Goal: Understand process/instructions: Learn how to perform a task or action

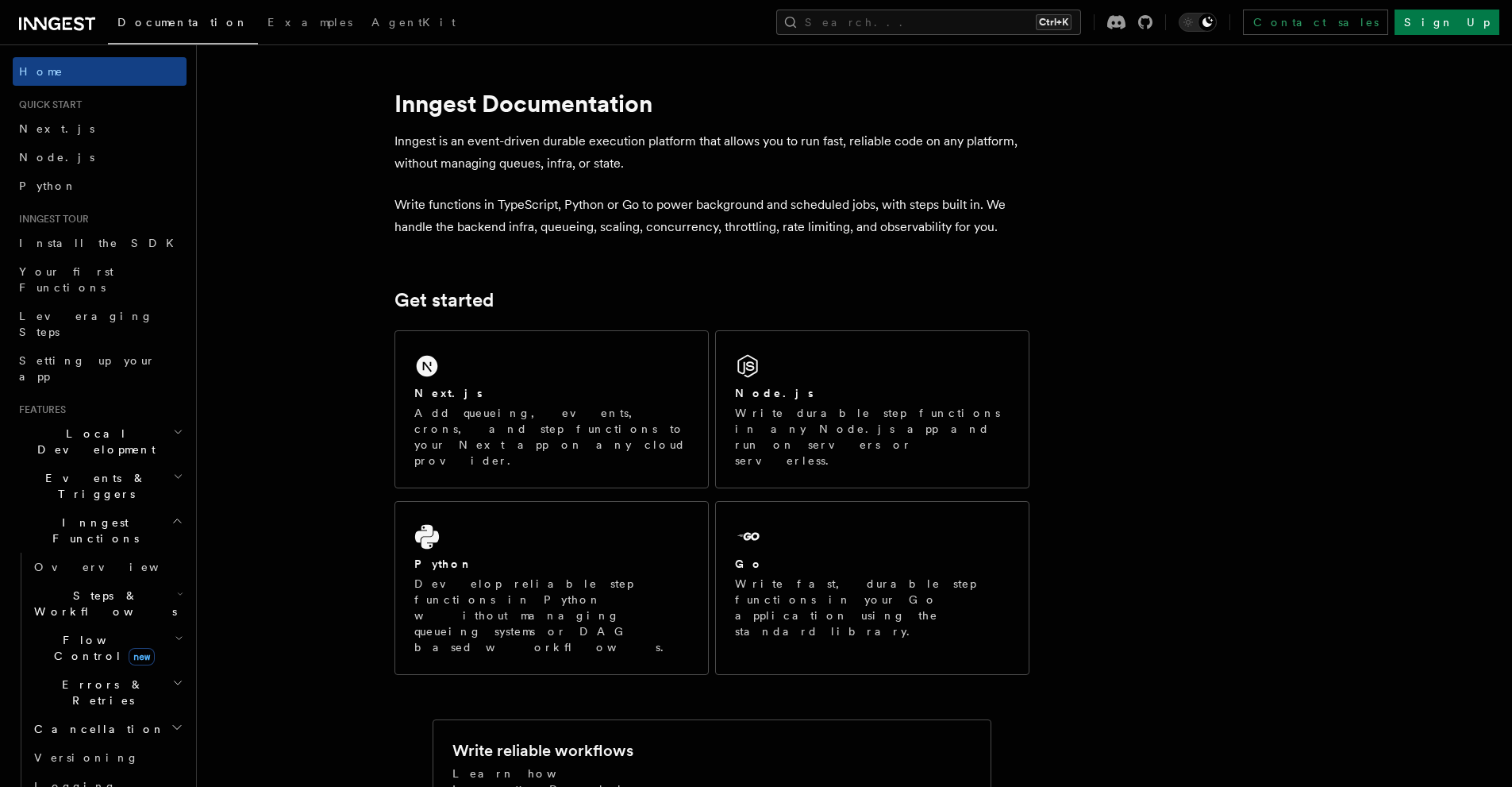
click at [115, 508] on h2 "Inngest Functions" at bounding box center [100, 530] width 174 height 45
click at [97, 638] on h2 "Deployment" at bounding box center [100, 652] width 174 height 28
click at [89, 667] on link "Overview" at bounding box center [107, 681] width 159 height 28
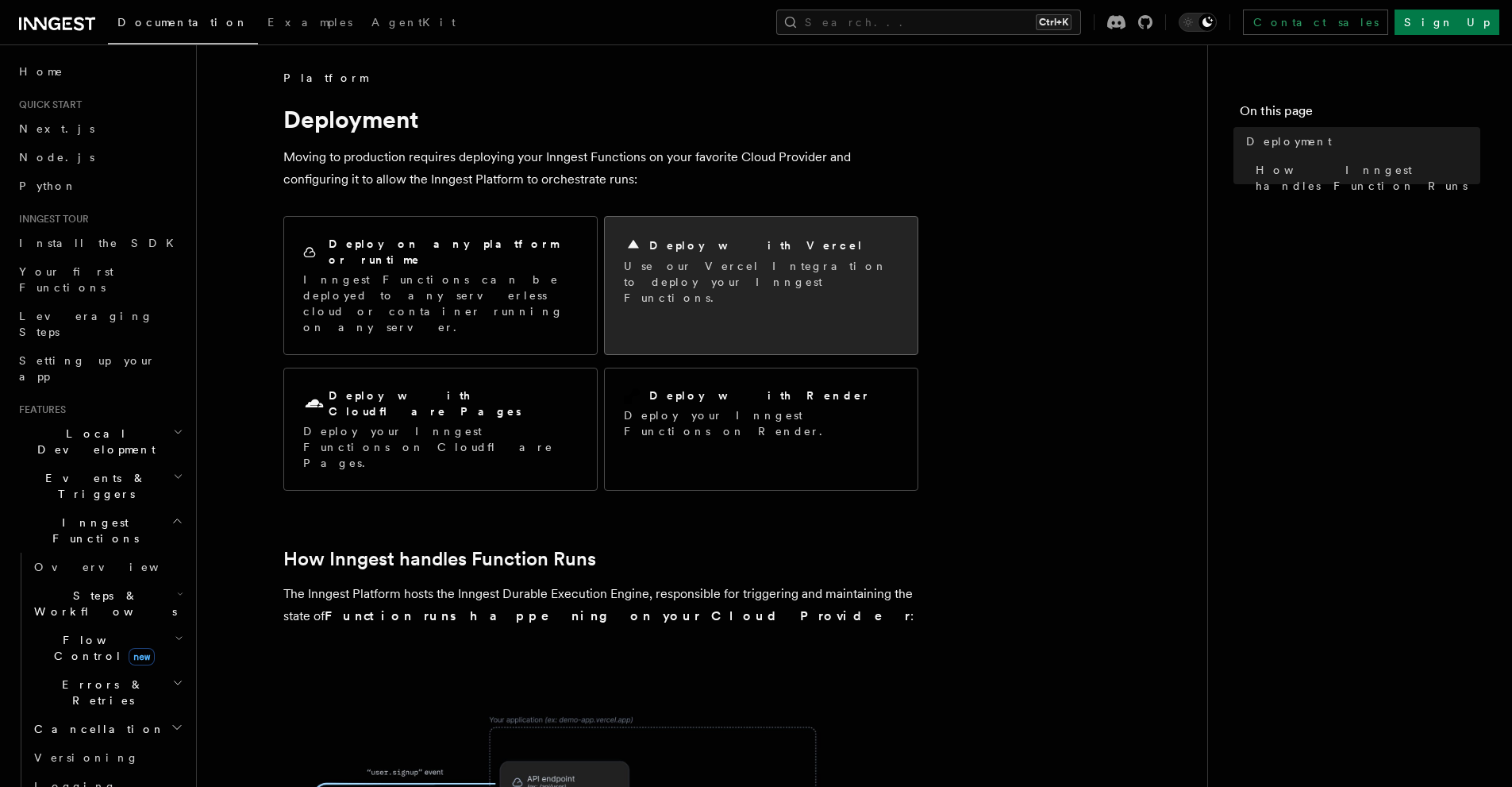
click at [693, 241] on h2 "Deploy with Vercel" at bounding box center [757, 245] width 214 height 16
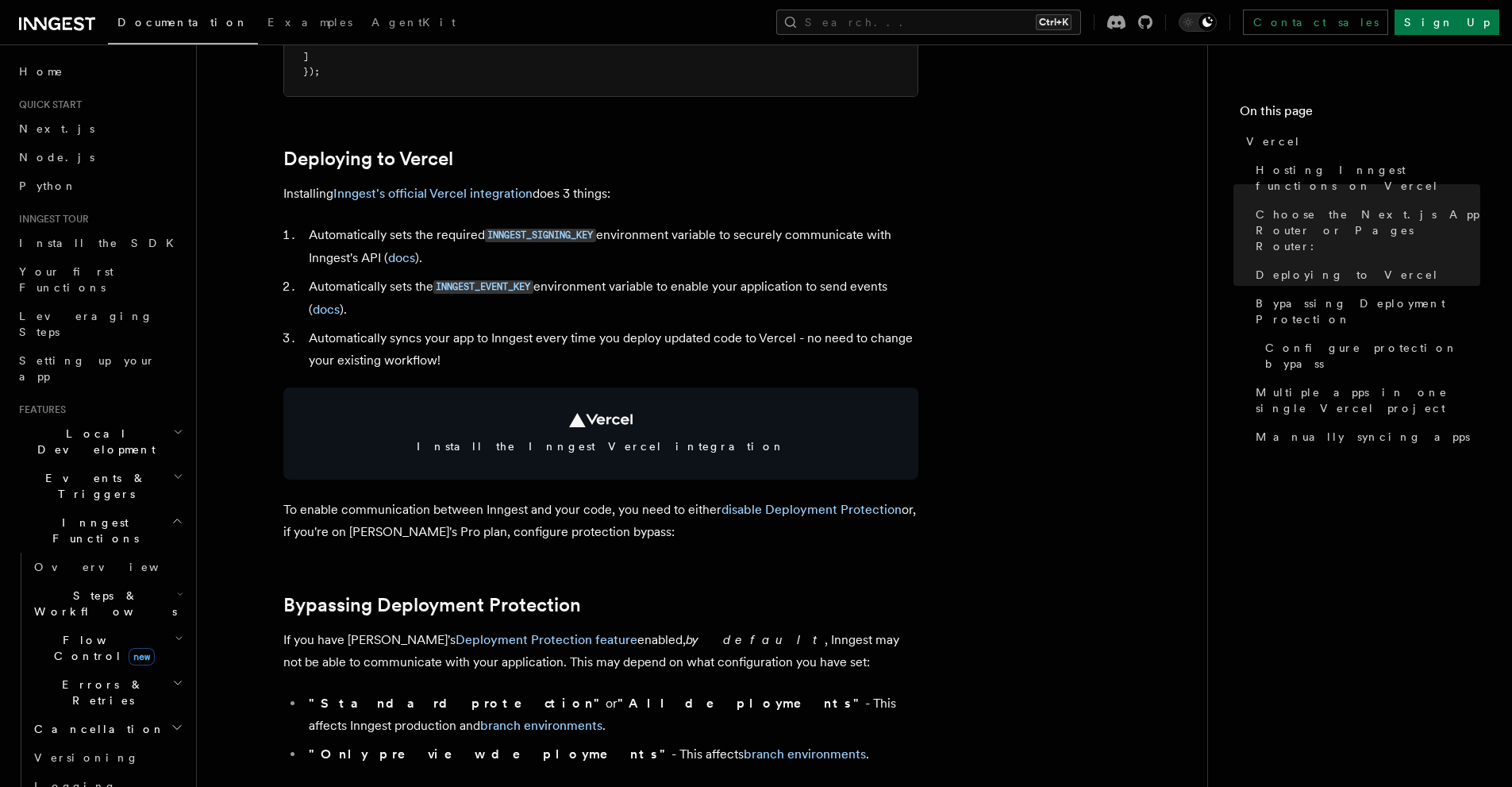
scroll to position [657, 0]
click at [506, 186] on link "Inngest's official Vercel integration" at bounding box center [433, 192] width 199 height 15
